Goal: Check status

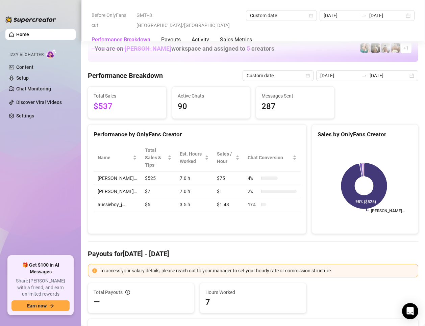
scroll to position [811, 0]
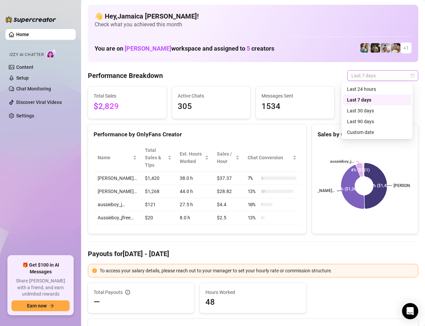
drag, startPoint x: 372, startPoint y: 77, endPoint x: 377, endPoint y: 77, distance: 4.7
click at [372, 78] on span "Last 7 days" at bounding box center [382, 76] width 63 height 10
click at [357, 132] on div "Custom date" at bounding box center [377, 132] width 60 height 7
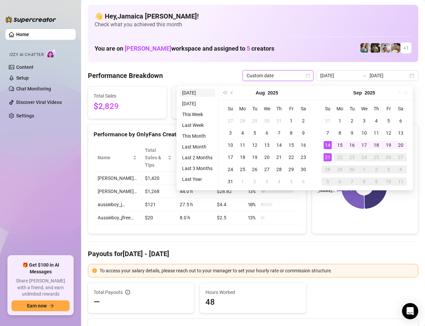
type input "[DATE]"
click at [187, 94] on li "[DATE]" at bounding box center [197, 93] width 36 height 8
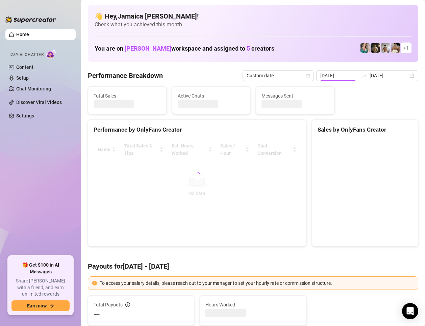
type input "[DATE]"
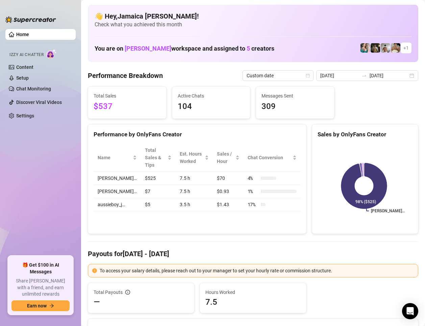
click at [239, 250] on h4 "Payouts for Sep 21 - Sep 21" at bounding box center [253, 253] width 330 height 9
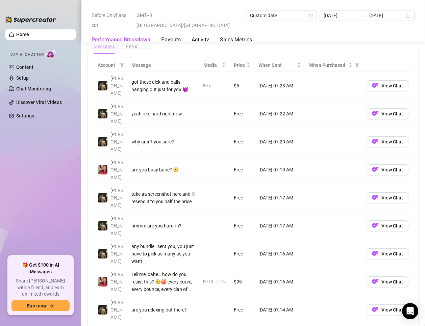
scroll to position [777, 0]
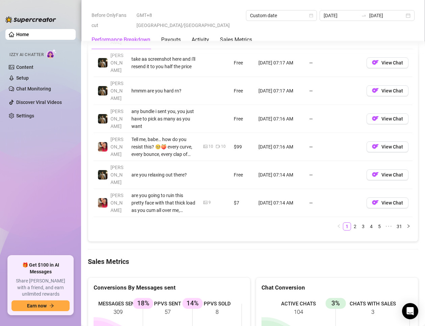
drag, startPoint x: 60, startPoint y: 150, endPoint x: 56, endPoint y: 145, distance: 6.7
click at [58, 148] on ul "Home Izzy AI Chatter Content Setup Chat Monitoring Discover Viral Videos Settin…" at bounding box center [40, 139] width 70 height 227
